Goal: Task Accomplishment & Management: Manage account settings

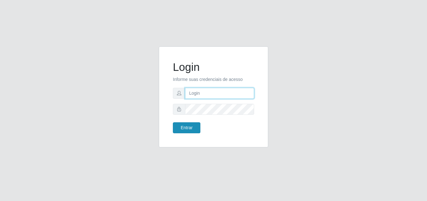
type input "raiane@gcestao"
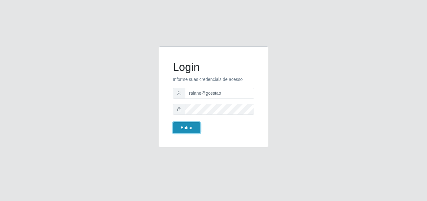
click at [193, 125] on button "Entrar" at bounding box center [187, 127] width 28 height 11
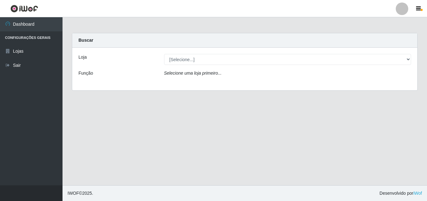
click at [186, 53] on div "Loja [Selecione...] O Cestão - Geisel Função Selecione uma loja primeiro..." at bounding box center [244, 69] width 345 height 43
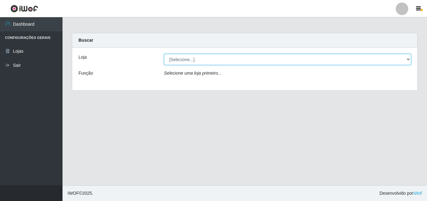
click at [186, 61] on select "[Selecione...] O Cestão - Geisel" at bounding box center [287, 59] width 247 height 11
select select "224"
click at [164, 54] on select "[Selecione...] O Cestão - Geisel" at bounding box center [287, 59] width 247 height 11
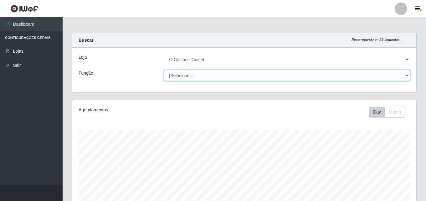
scroll to position [130, 344]
click at [191, 77] on select "[Selecione...] ASG ASG + ASG ++ Auxiliar de Estoque Auxiliar de Estoque + Auxil…" at bounding box center [287, 75] width 246 height 11
select select "72"
click at [164, 70] on select "[Selecione...] ASG ASG + ASG ++ Auxiliar de Estoque Auxiliar de Estoque + Auxil…" at bounding box center [287, 75] width 246 height 11
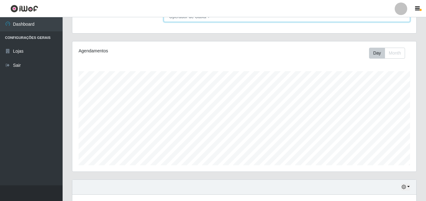
scroll to position [104, 0]
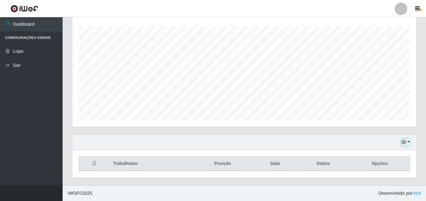
click at [409, 139] on button "button" at bounding box center [405, 141] width 9 height 7
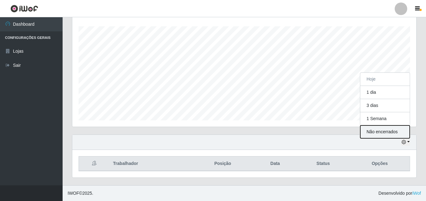
click at [393, 131] on button "Não encerrados" at bounding box center [384, 131] width 49 height 13
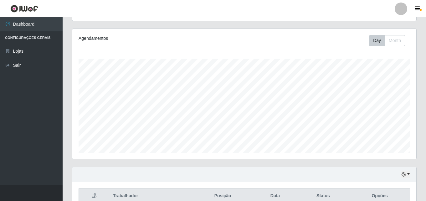
scroll to position [10, 0]
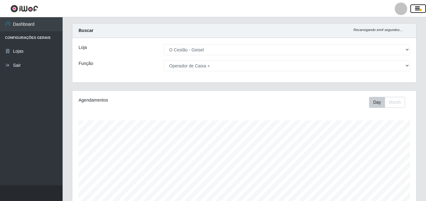
click at [417, 8] on icon "button" at bounding box center [417, 9] width 5 height 6
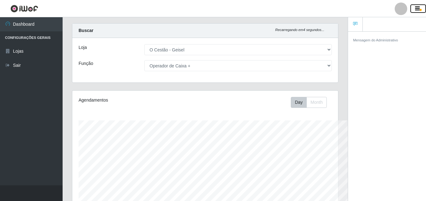
scroll to position [312727, 312591]
click at [399, 8] on div at bounding box center [401, 9] width 13 height 13
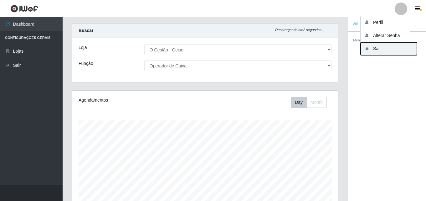
click at [385, 50] on button "Sair" at bounding box center [388, 48] width 56 height 13
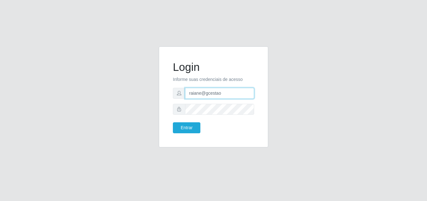
drag, startPoint x: 226, startPoint y: 94, endPoint x: 177, endPoint y: 94, distance: 48.5
click at [177, 94] on div "raiane@gcestao" at bounding box center [213, 93] width 81 height 11
click at [207, 115] on form "Login Informe suas credenciais de acesso Entrar" at bounding box center [213, 96] width 81 height 73
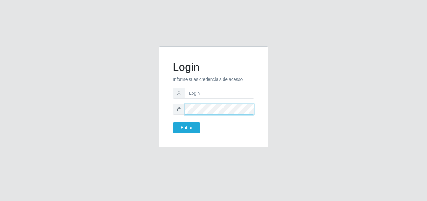
click at [179, 114] on div at bounding box center [213, 109] width 81 height 11
click at [198, 88] on input "text" at bounding box center [219, 93] width 69 height 11
click at [196, 90] on input "text" at bounding box center [219, 93] width 69 height 11
type input "raiane@gcestao"
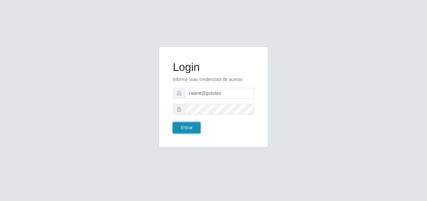
click at [193, 131] on button "Entrar" at bounding box center [187, 127] width 28 height 11
click at [185, 126] on button "Entrar" at bounding box center [187, 127] width 28 height 11
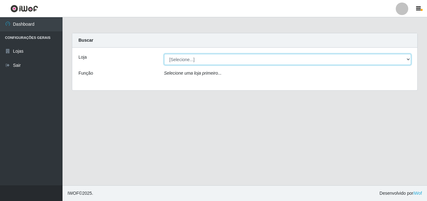
click at [197, 61] on select "[Selecione...] O Cestão - Geisel" at bounding box center [287, 59] width 247 height 11
select select "224"
click at [164, 54] on select "[Selecione...] O Cestão - Geisel" at bounding box center [287, 59] width 247 height 11
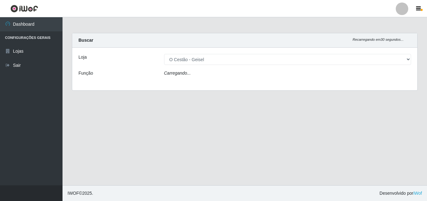
click at [190, 74] on div "Carregando..." at bounding box center [288, 74] width 257 height 9
click at [189, 74] on icon "Carregando..." at bounding box center [177, 72] width 27 height 5
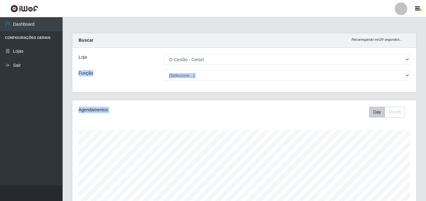
scroll to position [130, 344]
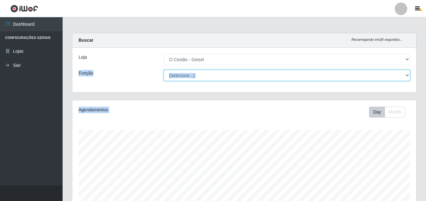
click at [202, 80] on select "[Selecione...] ASG ASG + ASG ++ Auxiliar de Estoque Auxiliar de Estoque + Auxil…" at bounding box center [287, 75] width 246 height 11
select select "72"
click at [164, 70] on select "[Selecione...] ASG ASG + ASG ++ Auxiliar de Estoque Auxiliar de Estoque + Auxil…" at bounding box center [287, 75] width 246 height 11
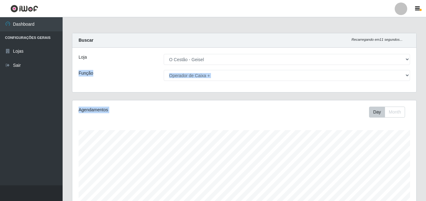
click at [217, 117] on div "Day Month" at bounding box center [315, 111] width 199 height 11
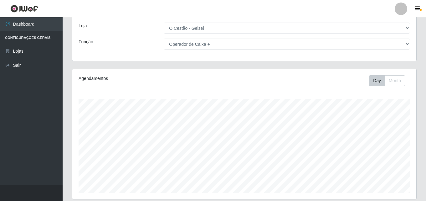
scroll to position [94, 0]
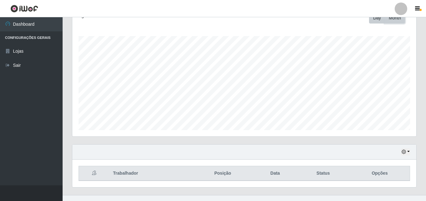
click at [392, 21] on button "Month" at bounding box center [395, 18] width 20 height 11
click at [380, 18] on button "Day" at bounding box center [377, 18] width 16 height 11
click at [402, 151] on icon "button" at bounding box center [403, 151] width 4 height 4
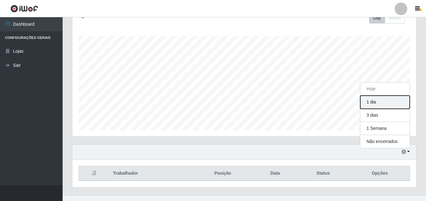
click at [374, 100] on button "1 dia" at bounding box center [384, 101] width 49 height 13
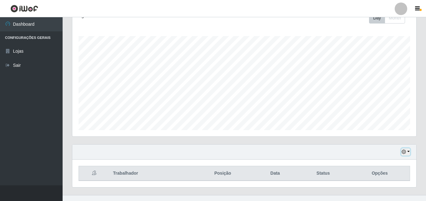
click at [407, 150] on button "button" at bounding box center [405, 151] width 9 height 7
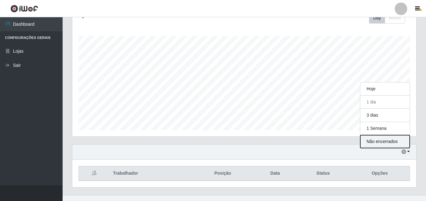
click at [393, 145] on button "Não encerrados" at bounding box center [384, 141] width 49 height 13
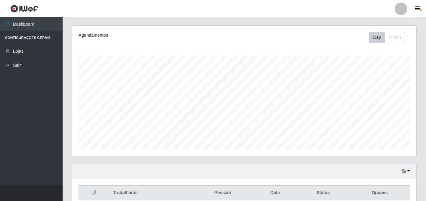
scroll to position [104, 0]
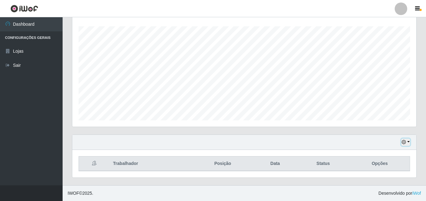
click at [404, 141] on icon "button" at bounding box center [403, 142] width 4 height 4
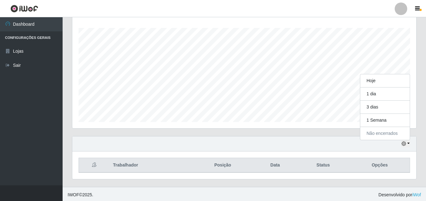
scroll to position [0, 0]
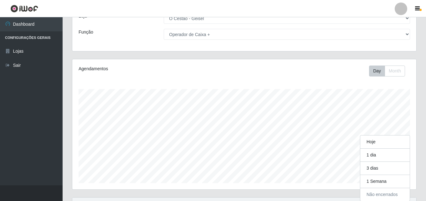
click at [400, 6] on div at bounding box center [401, 9] width 13 height 13
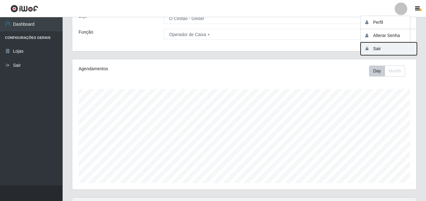
click at [384, 52] on button "Sair" at bounding box center [388, 48] width 56 height 13
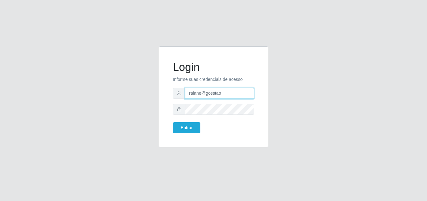
drag, startPoint x: 228, startPoint y: 96, endPoint x: 166, endPoint y: 88, distance: 63.1
click at [166, 88] on div "Login Informe suas credenciais de acesso raiane@gcestao Entrar" at bounding box center [214, 96] width 110 height 101
type input "analucia@cestao"
click at [161, 113] on div "Login Informe suas credenciais de acesso analucia@cestao Entrar" at bounding box center [214, 96] width 110 height 101
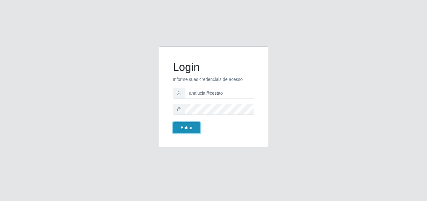
click at [183, 130] on button "Entrar" at bounding box center [187, 127] width 28 height 11
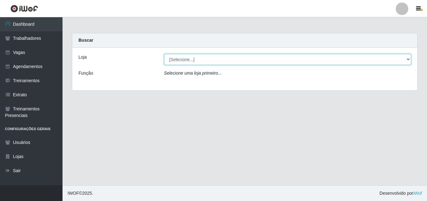
click at [201, 62] on select "[Selecione...] O Cestão - Geisel" at bounding box center [287, 59] width 247 height 11
select select "224"
click at [164, 54] on select "[Selecione...] O Cestão - Geisel" at bounding box center [287, 59] width 247 height 11
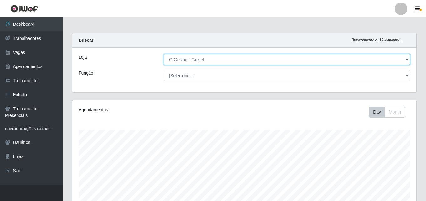
scroll to position [130, 344]
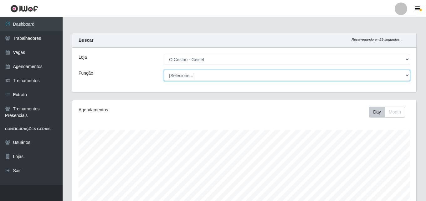
drag, startPoint x: 200, startPoint y: 63, endPoint x: 198, endPoint y: 76, distance: 13.3
click at [198, 76] on select "[Selecione...] ASG ASG + ASG ++ Auxiliar de Estoque Auxiliar de Estoque + Auxil…" at bounding box center [287, 75] width 246 height 11
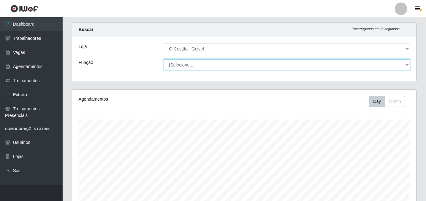
scroll to position [10, 0]
click at [203, 62] on select "[Selecione...] ASG ASG + ASG ++ Auxiliar de Estoque Auxiliar de Estoque + Auxil…" at bounding box center [287, 65] width 246 height 11
select select "72"
click at [164, 60] on select "[Selecione...] ASG ASG + ASG ++ Auxiliar de Estoque Auxiliar de Estoque + Auxil…" at bounding box center [287, 65] width 246 height 11
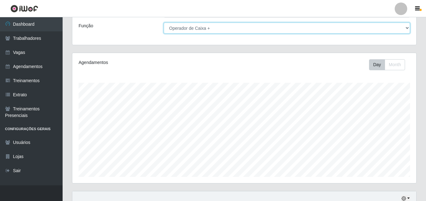
scroll to position [104, 0]
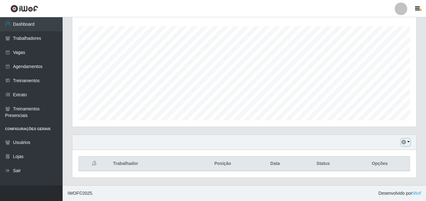
click at [408, 141] on button "button" at bounding box center [405, 141] width 9 height 7
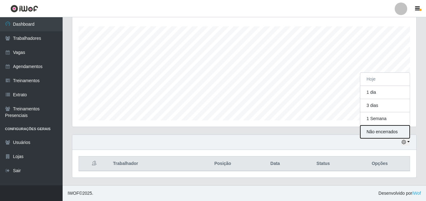
click at [383, 132] on button "Não encerrados" at bounding box center [384, 131] width 49 height 13
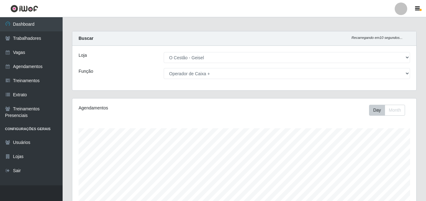
scroll to position [0, 0]
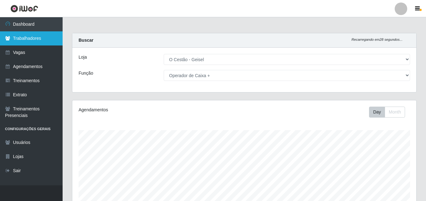
click at [39, 43] on link "Trabalhadores" at bounding box center [31, 38] width 63 height 14
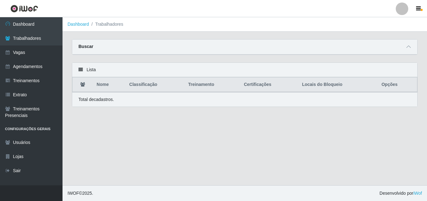
click at [113, 72] on div "Lista" at bounding box center [244, 70] width 345 height 14
click at [406, 47] on span at bounding box center [409, 46] width 8 height 7
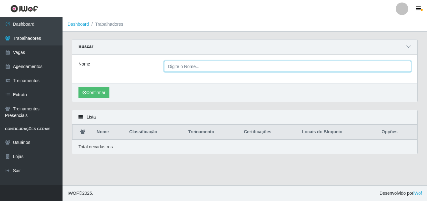
click at [236, 68] on input "Nome" at bounding box center [287, 66] width 247 height 11
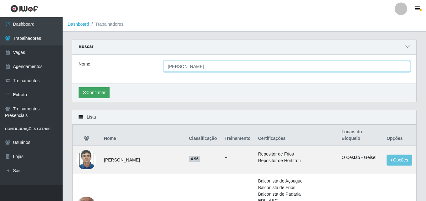
type input "[PERSON_NAME]"
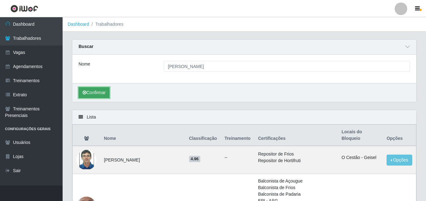
click at [101, 94] on button "Confirmar" at bounding box center [94, 92] width 31 height 11
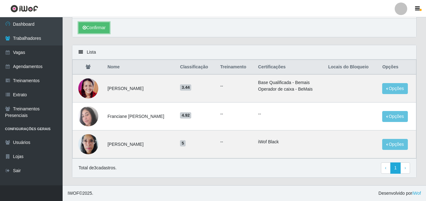
scroll to position [65, 0]
click at [390, 144] on button "Opções" at bounding box center [395, 144] width 26 height 11
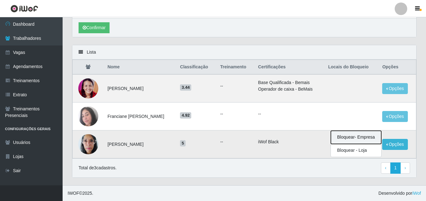
click at [361, 139] on button "Bloquear - Empresa" at bounding box center [356, 136] width 50 height 13
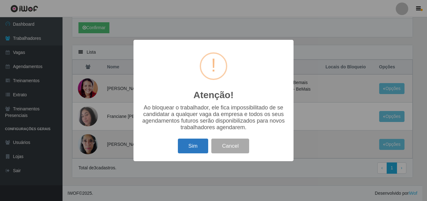
click at [188, 144] on button "Sim" at bounding box center [193, 145] width 30 height 15
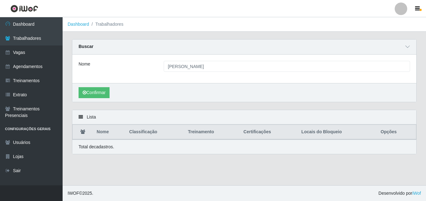
scroll to position [0, 0]
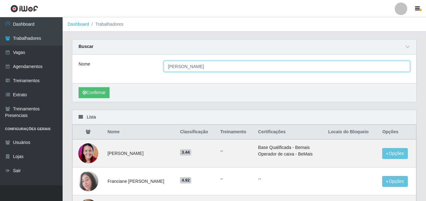
drag, startPoint x: 207, startPoint y: 68, endPoint x: 155, endPoint y: 70, distance: 52.0
click at [155, 70] on div "Nome [PERSON_NAME]" at bounding box center [244, 66] width 341 height 11
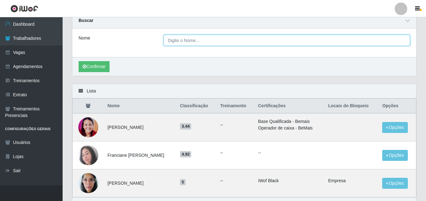
scroll to position [65, 0]
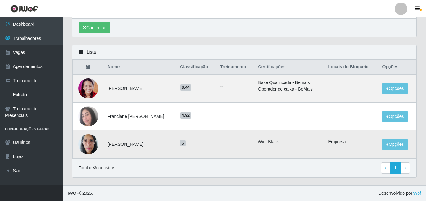
click at [89, 143] on img at bounding box center [88, 143] width 20 height 27
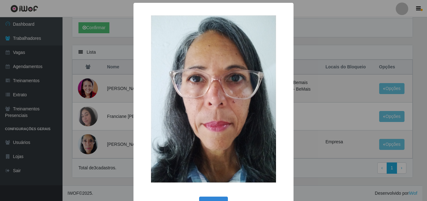
click at [108, 96] on div "× OK Cancel" at bounding box center [213, 100] width 427 height 201
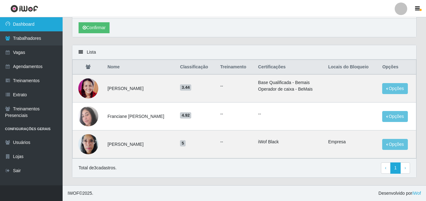
click at [38, 24] on link "Dashboard" at bounding box center [31, 24] width 63 height 14
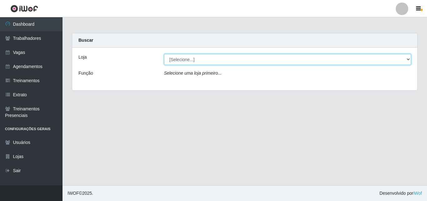
click at [274, 56] on select "[Selecione...] O Cestão - Geisel" at bounding box center [287, 59] width 247 height 11
select select "224"
click at [164, 54] on select "[Selecione...] O Cestão - Geisel" at bounding box center [287, 59] width 247 height 11
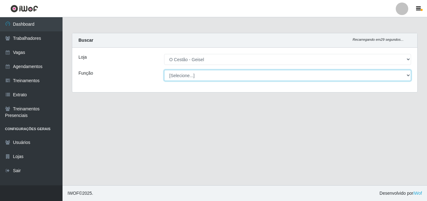
click at [264, 77] on select "[Selecione...] ASG ASG + ASG ++ Auxiliar de Estoque Auxiliar de Estoque + Auxil…" at bounding box center [287, 75] width 247 height 11
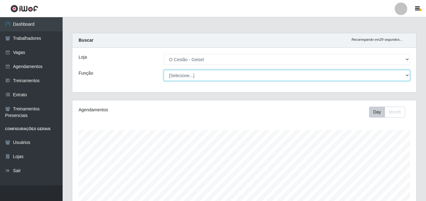
scroll to position [130, 344]
select select "72"
click at [164, 70] on select "[Selecione...] ASG ASG + ASG ++ Auxiliar de Estoque Auxiliar de Estoque + Auxil…" at bounding box center [287, 75] width 246 height 11
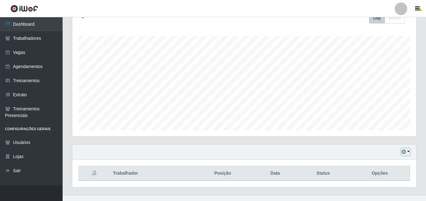
click at [407, 153] on button "button" at bounding box center [405, 151] width 9 height 7
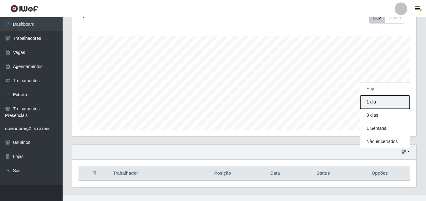
click at [379, 105] on button "1 dia" at bounding box center [384, 101] width 49 height 13
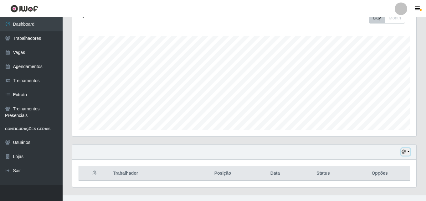
click at [407, 152] on button "button" at bounding box center [405, 151] width 9 height 7
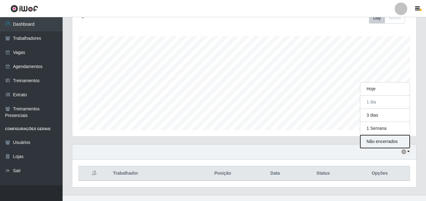
click at [396, 144] on button "Não encerrados" at bounding box center [384, 141] width 49 height 13
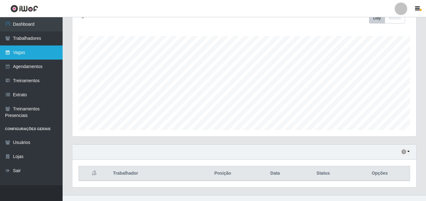
click at [48, 52] on link "Vagas" at bounding box center [31, 52] width 63 height 14
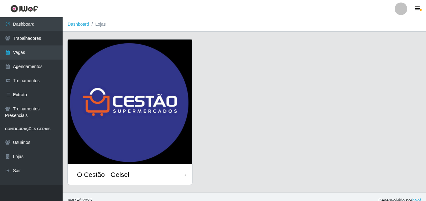
click at [154, 173] on div "O Cestão - Geisel" at bounding box center [130, 174] width 125 height 20
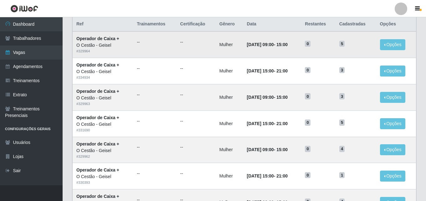
scroll to position [94, 0]
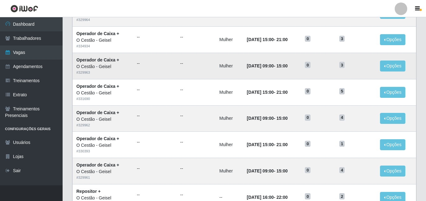
click at [247, 67] on time "[DATE] 09:00" at bounding box center [260, 65] width 27 height 5
click at [103, 56] on td "Operador de Caixa + O Cestão - Geisel # 329963" at bounding box center [103, 66] width 61 height 26
click at [345, 65] on span "3" at bounding box center [342, 65] width 6 height 6
click at [392, 64] on button "Opções" at bounding box center [393, 65] width 26 height 11
click at [296, 64] on td "[DATE] 09:00 - 15:00" at bounding box center [272, 66] width 58 height 26
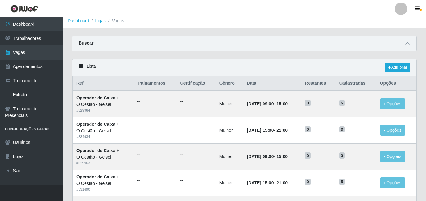
scroll to position [0, 0]
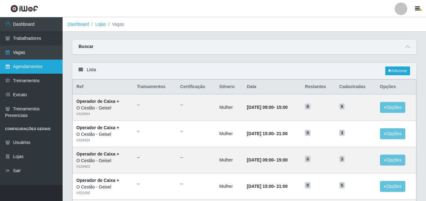
click at [42, 66] on link "Agendamentos" at bounding box center [31, 66] width 63 height 14
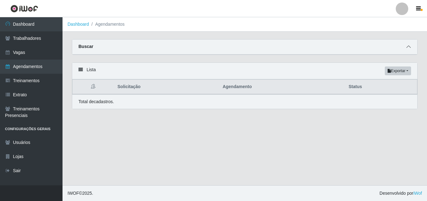
click at [409, 46] on icon at bounding box center [409, 46] width 4 height 4
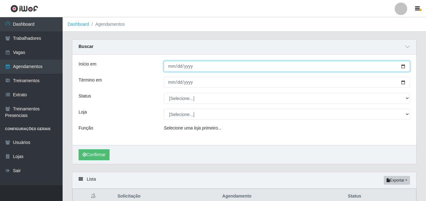
click at [171, 66] on input "Início em" at bounding box center [287, 66] width 246 height 11
type input "0200-08-24"
type input "0025-08-24"
type input "[DATE]"
click at [79, 149] on button "Confirmar" at bounding box center [94, 154] width 31 height 11
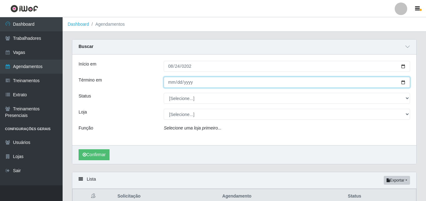
click at [173, 79] on input "Término em" at bounding box center [287, 82] width 246 height 11
type input "[DATE]"
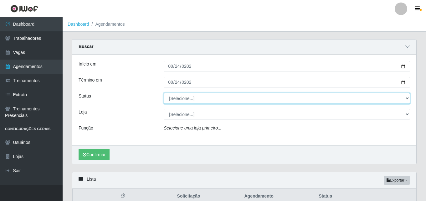
click at [193, 93] on select "[Selecione...] AGENDADO AGUARDANDO LIBERAR EM ANDAMENTO EM REVISÃO FINALIZADO C…" at bounding box center [287, 98] width 246 height 11
select select "FINALIZADO"
click at [164, 93] on select "[Selecione...] AGENDADO AGUARDANDO LIBERAR EM ANDAMENTO EM REVISÃO FINALIZADO C…" at bounding box center [287, 98] width 246 height 11
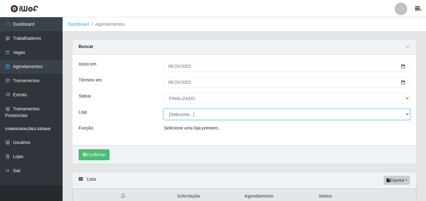
click at [183, 113] on select "[Selecione...] O Cestão - Geisel" at bounding box center [287, 114] width 246 height 11
select select "224"
click at [164, 109] on select "[Selecione...] O Cestão - Geisel" at bounding box center [287, 114] width 246 height 11
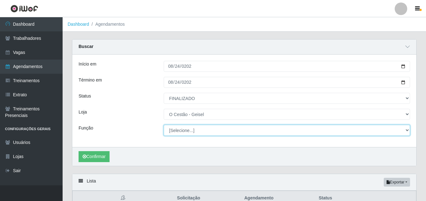
click at [180, 128] on select "[Selecione...] ASG ASG + ASG ++ Auxiliar de Estoque Auxiliar de Estoque + Auxil…" at bounding box center [287, 130] width 246 height 11
select select "72"
click at [164, 125] on select "[Selecione...] ASG ASG + ASG ++ Auxiliar de Estoque Auxiliar de Estoque + Auxil…" at bounding box center [287, 130] width 246 height 11
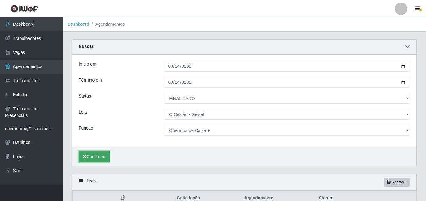
click at [85, 157] on icon "submit" at bounding box center [85, 156] width 4 height 4
click at [106, 154] on button "Confirmar" at bounding box center [94, 156] width 31 height 11
click at [96, 153] on button "Confirmar" at bounding box center [94, 156] width 31 height 11
click at [97, 153] on button "Confirmar" at bounding box center [94, 156] width 31 height 11
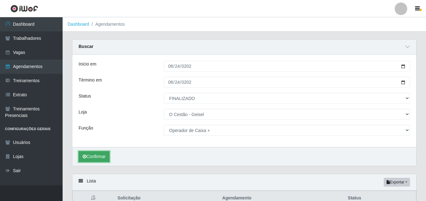
click at [97, 153] on button "Confirmar" at bounding box center [94, 156] width 31 height 11
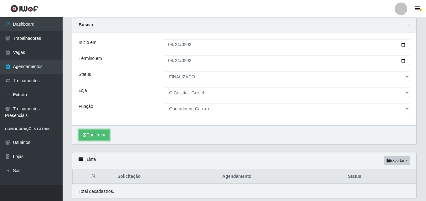
scroll to position [43, 0]
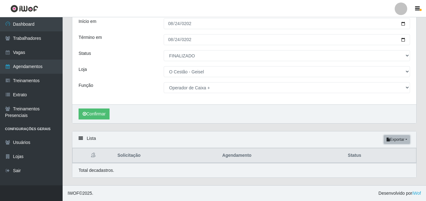
click at [402, 139] on button "Exportar" at bounding box center [397, 139] width 26 height 9
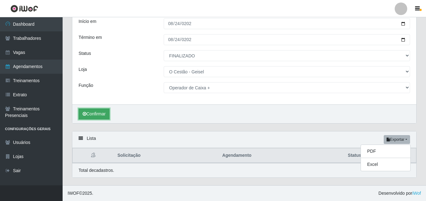
click at [85, 110] on button "Confirmar" at bounding box center [94, 113] width 31 height 11
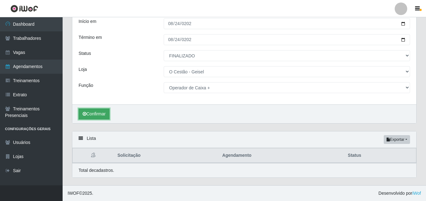
click at [89, 111] on button "Confirmar" at bounding box center [94, 113] width 31 height 11
click at [128, 155] on th "Solicitação" at bounding box center [166, 155] width 105 height 15
click at [83, 138] on icon at bounding box center [81, 138] width 4 height 4
click at [81, 138] on icon at bounding box center [81, 138] width 4 height 4
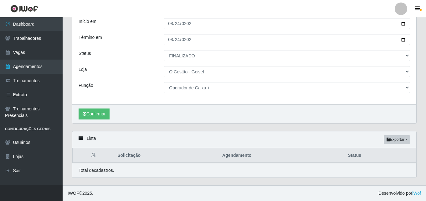
click at [82, 138] on icon at bounding box center [81, 138] width 4 height 4
click at [87, 136] on div "Lista Exportar PDF Excel" at bounding box center [244, 139] width 344 height 17
drag, startPoint x: 87, startPoint y: 136, endPoint x: 110, endPoint y: 136, distance: 23.5
click at [89, 136] on div "Lista Exportar PDF Excel" at bounding box center [244, 139] width 344 height 17
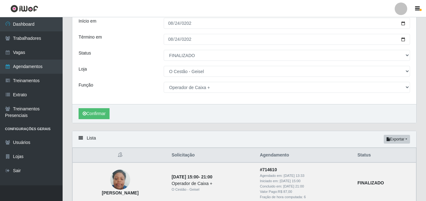
click at [321, 120] on div "Confirmar" at bounding box center [244, 113] width 344 height 19
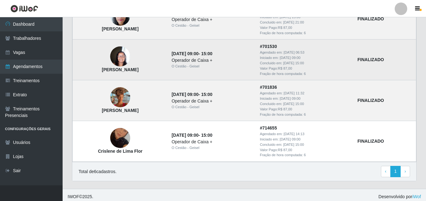
scroll to position [292, 0]
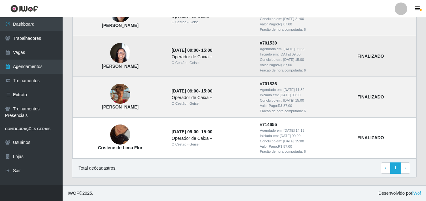
click at [124, 51] on img at bounding box center [120, 53] width 20 height 27
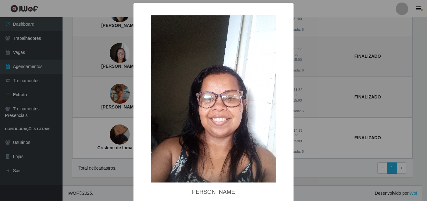
click at [124, 51] on div "× [PERSON_NAME] OK Cancel" at bounding box center [213, 100] width 427 height 201
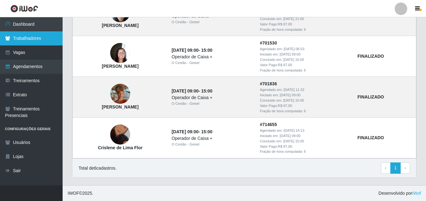
click at [51, 38] on link "Trabalhadores" at bounding box center [31, 38] width 63 height 14
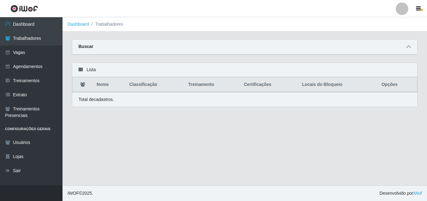
click at [410, 49] on icon at bounding box center [409, 46] width 4 height 4
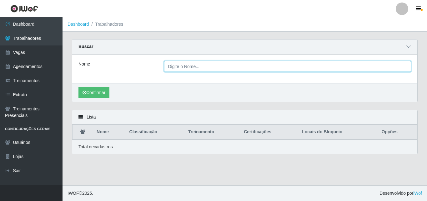
click at [233, 64] on input "Nome" at bounding box center [287, 66] width 247 height 11
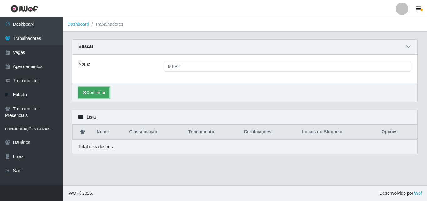
click at [97, 93] on button "Confirmar" at bounding box center [94, 92] width 31 height 11
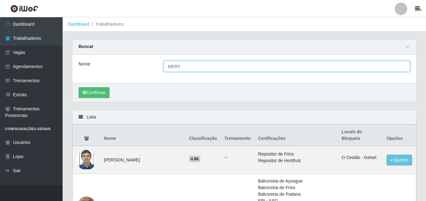
click at [194, 69] on input "MERY" at bounding box center [287, 66] width 246 height 11
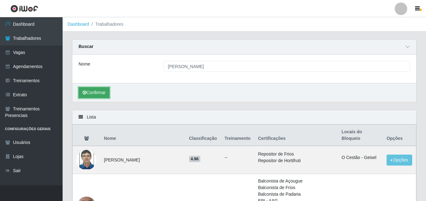
click at [88, 95] on button "Confirmar" at bounding box center [94, 92] width 31 height 11
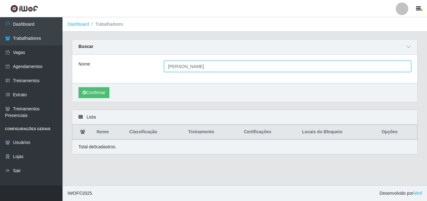
click at [199, 64] on input "[PERSON_NAME]" at bounding box center [287, 66] width 247 height 11
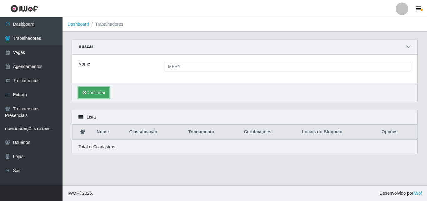
click at [90, 88] on button "Confirmar" at bounding box center [94, 92] width 31 height 11
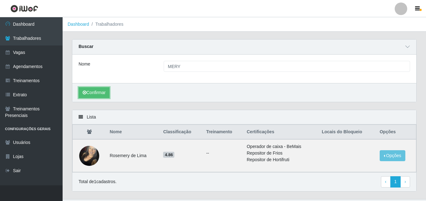
scroll to position [14, 0]
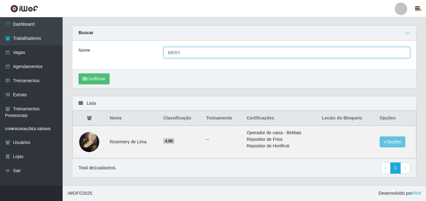
click at [192, 52] on input "MERY" at bounding box center [287, 52] width 246 height 11
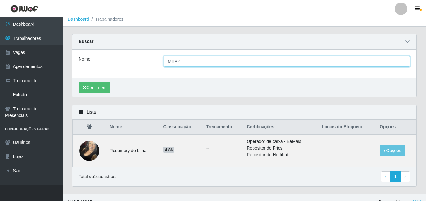
scroll to position [0, 0]
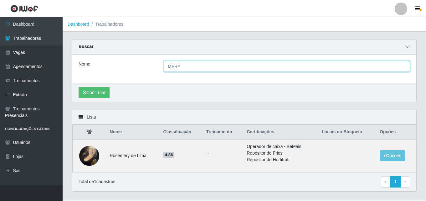
click at [171, 67] on input "MERY" at bounding box center [287, 66] width 246 height 11
type input "MARY"
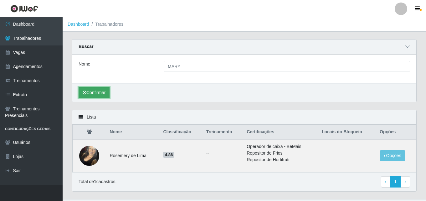
click at [86, 88] on button "Confirmar" at bounding box center [94, 92] width 31 height 11
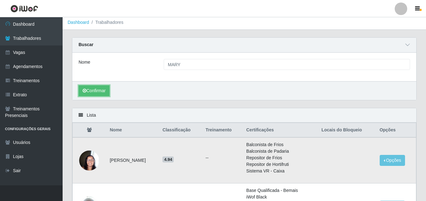
scroll to position [73, 0]
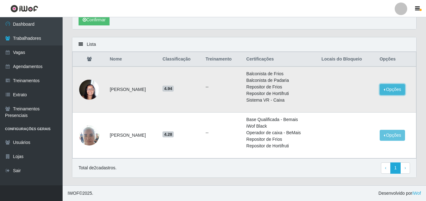
click at [391, 89] on button "Opções" at bounding box center [392, 89] width 26 height 11
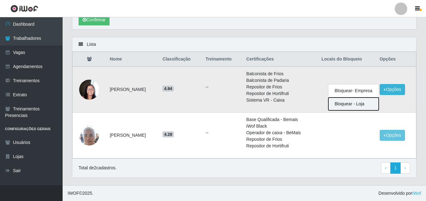
click at [348, 103] on button "Bloquear - Loja" at bounding box center [353, 103] width 50 height 13
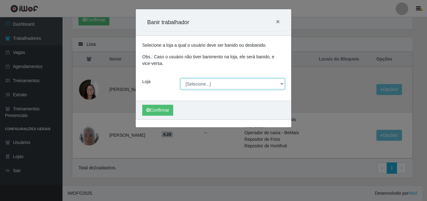
click at [213, 83] on select "[Selecione...] O Cestão - Geisel" at bounding box center [233, 83] width 105 height 11
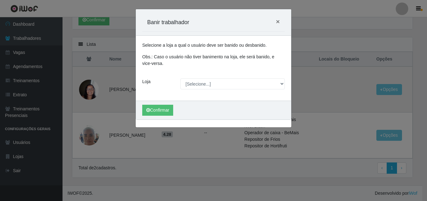
click at [328, 76] on div "Carregando... Banir trabalhador × Selecione a loja a qual o usuário deve ser ba…" at bounding box center [213, 100] width 427 height 201
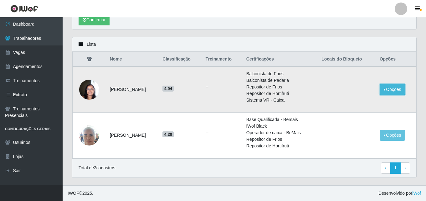
click at [398, 86] on button "Opções" at bounding box center [392, 89] width 26 height 11
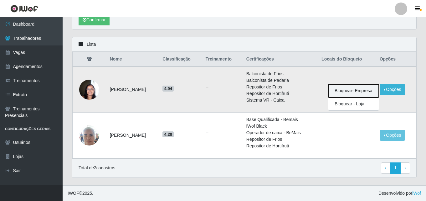
click at [369, 89] on button "Bloquear - Empresa" at bounding box center [353, 90] width 50 height 13
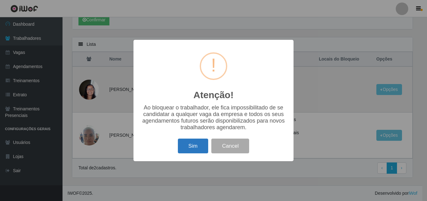
click at [189, 146] on button "Sim" at bounding box center [193, 145] width 30 height 15
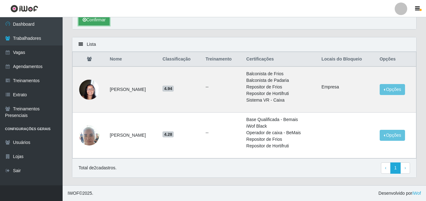
click at [93, 19] on button "Confirmar" at bounding box center [94, 19] width 31 height 11
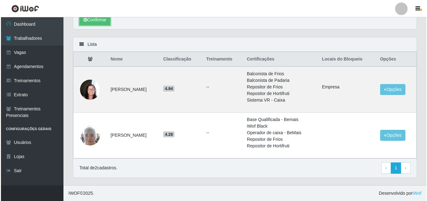
scroll to position [0, 0]
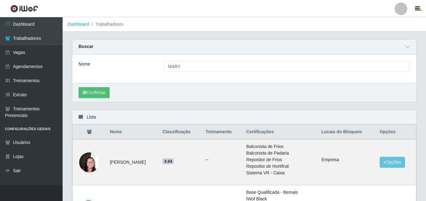
click at [405, 4] on div at bounding box center [401, 9] width 13 height 13
click at [385, 51] on button "Sair" at bounding box center [388, 48] width 56 height 13
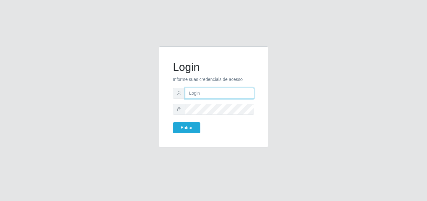
type input "analucia@cestao"
